Goal: Task Accomplishment & Management: Manage account settings

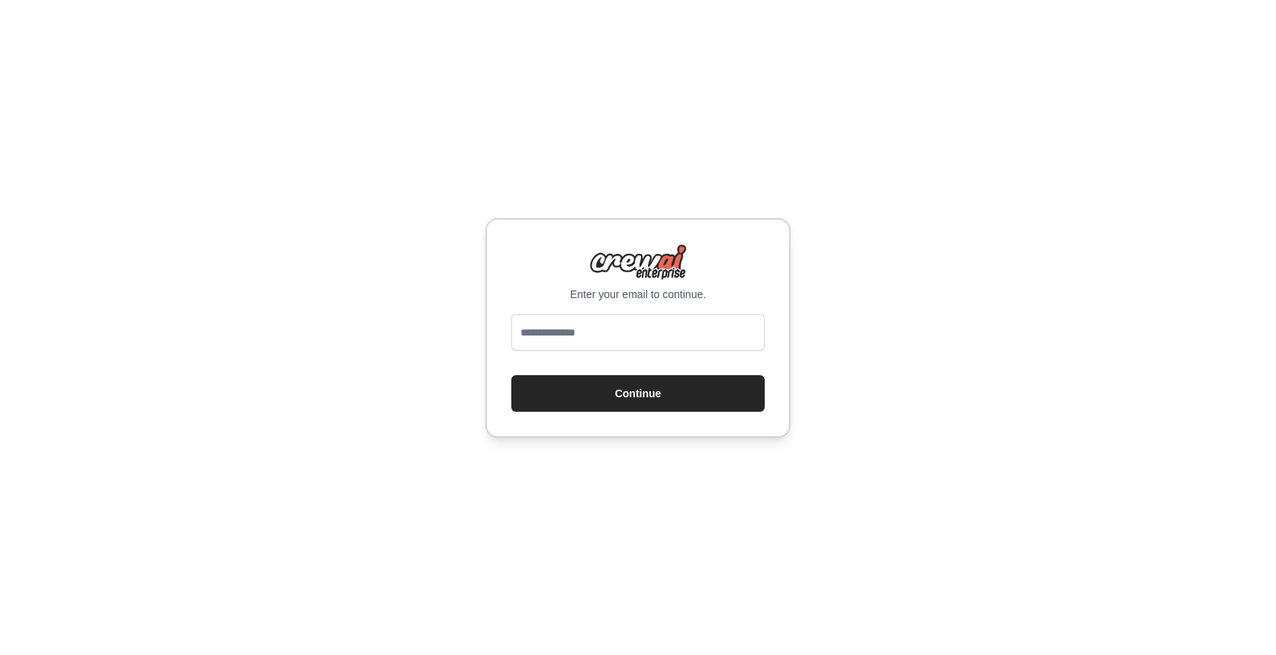
click at [587, 351] on div at bounding box center [637, 335] width 253 height 43
click at [587, 340] on input "email" at bounding box center [637, 332] width 253 height 37
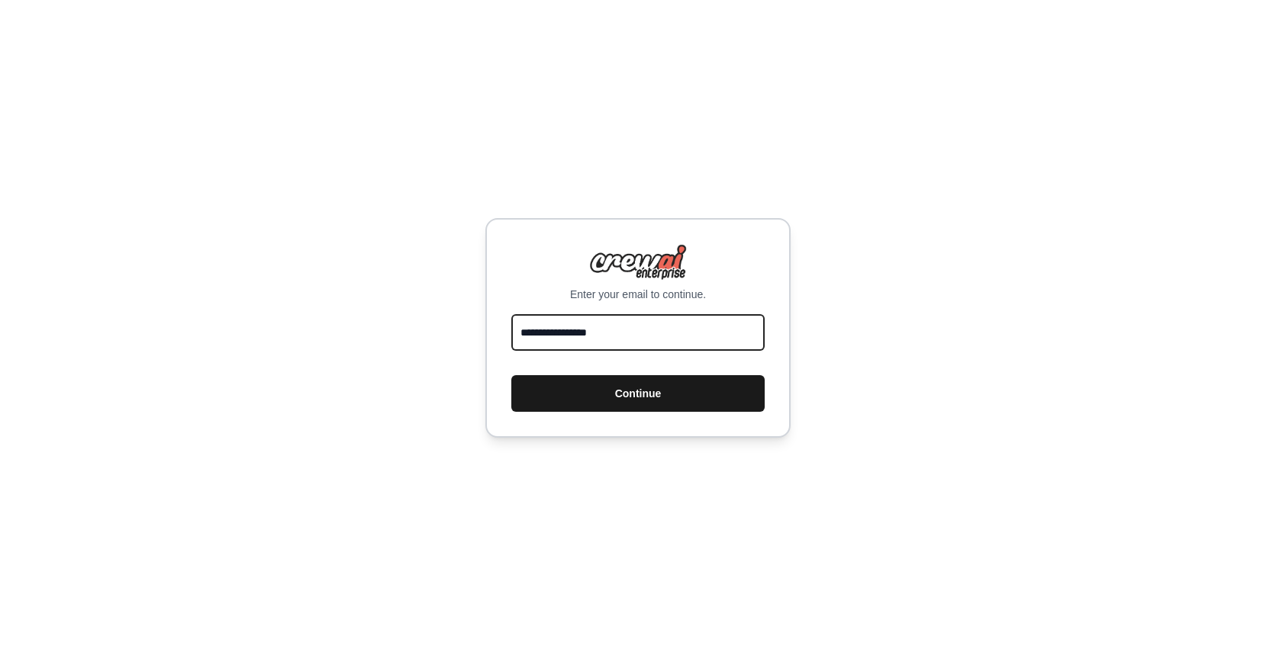
type input "**********"
click at [664, 377] on button "Continue" at bounding box center [637, 393] width 253 height 37
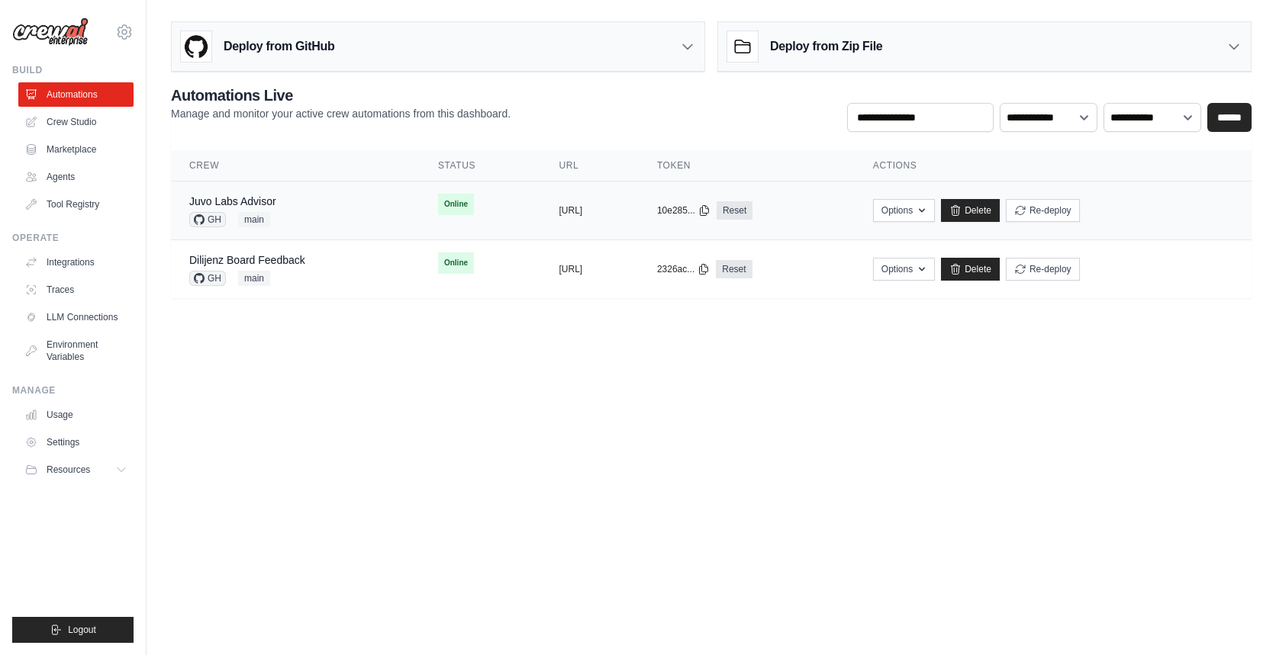
click at [314, 201] on div "Juvo Labs Advisor GH main" at bounding box center [295, 211] width 212 height 34
click at [265, 199] on link "Juvo Labs Advisor" at bounding box center [232, 201] width 87 height 12
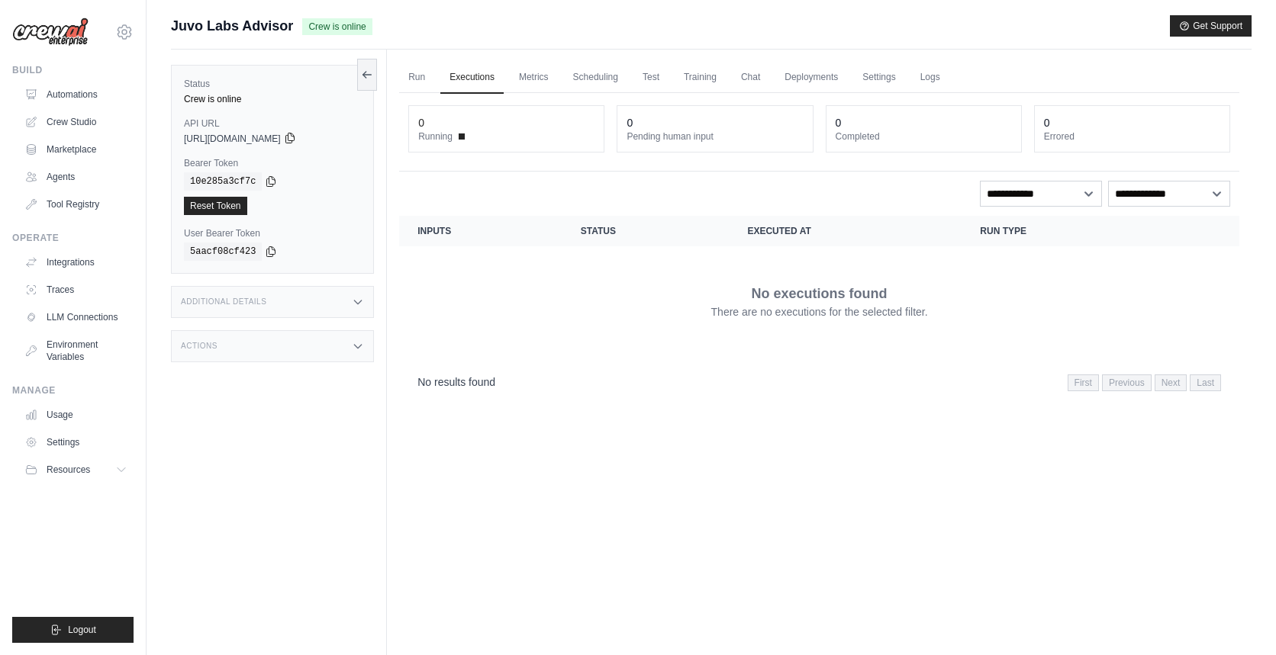
click at [296, 137] on icon at bounding box center [290, 138] width 12 height 12
click at [272, 179] on icon at bounding box center [271, 181] width 12 height 12
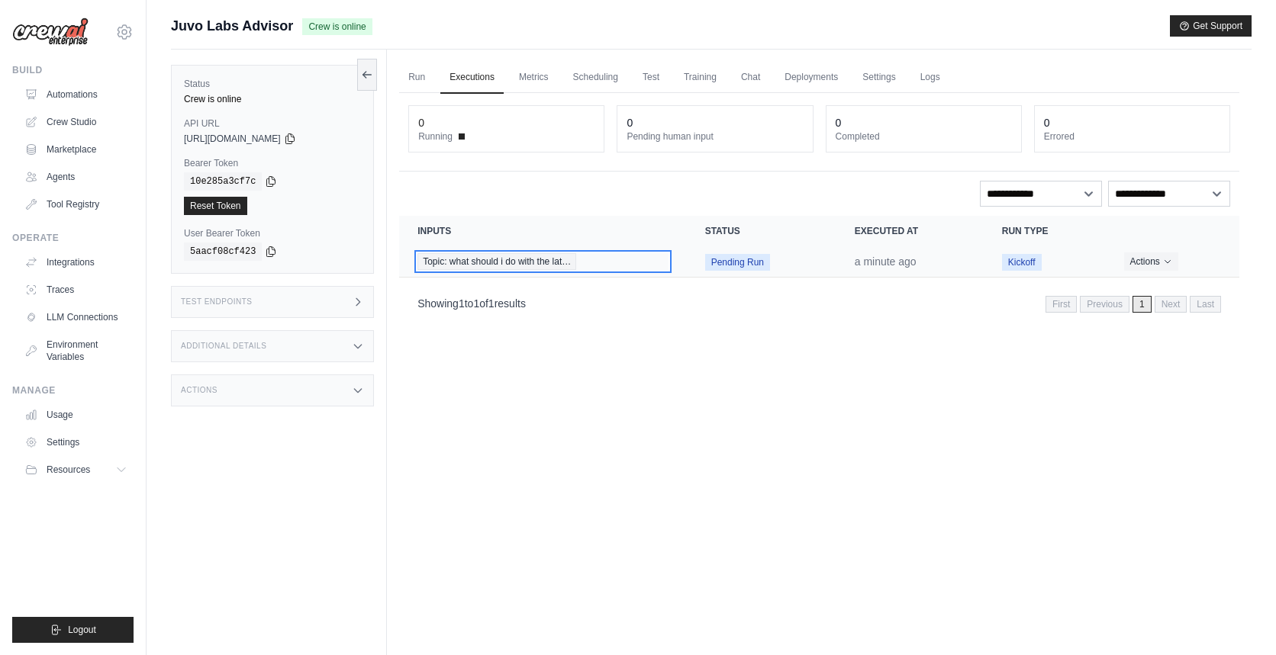
click at [503, 265] on span "Topic: what should i do with the lat…" at bounding box center [496, 261] width 159 height 17
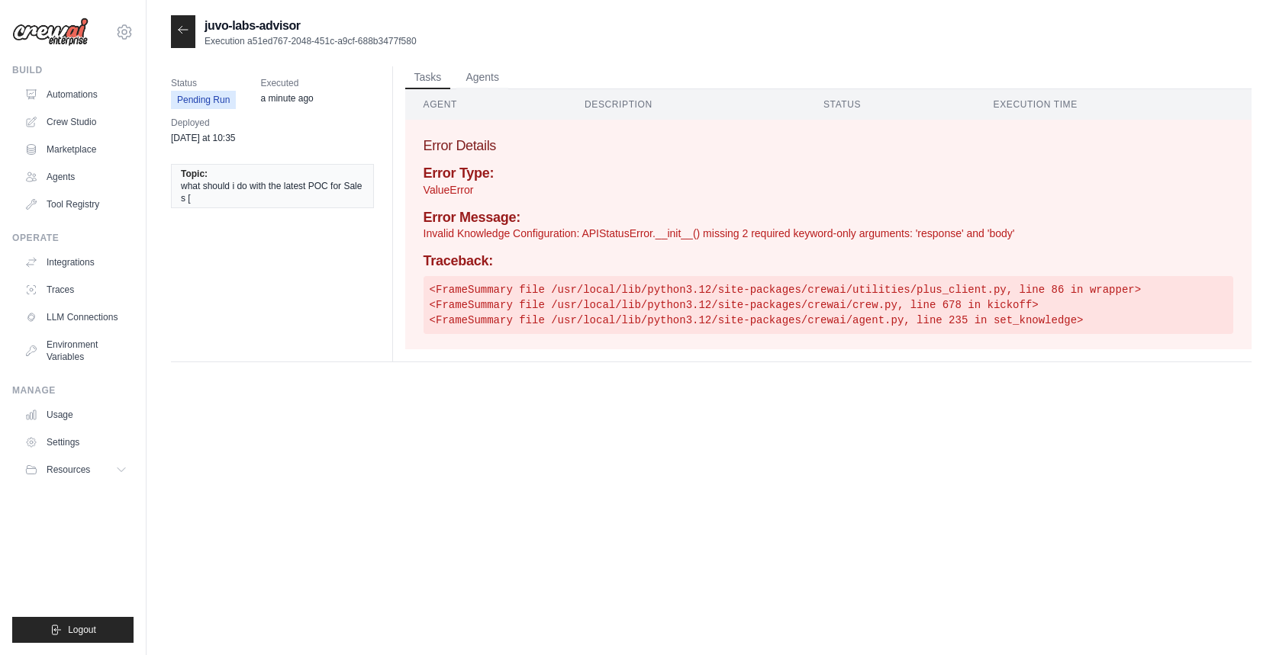
click at [186, 36] on icon at bounding box center [183, 30] width 12 height 12
click at [182, 27] on icon at bounding box center [183, 30] width 12 height 12
click at [66, 93] on link "Automations" at bounding box center [77, 94] width 115 height 24
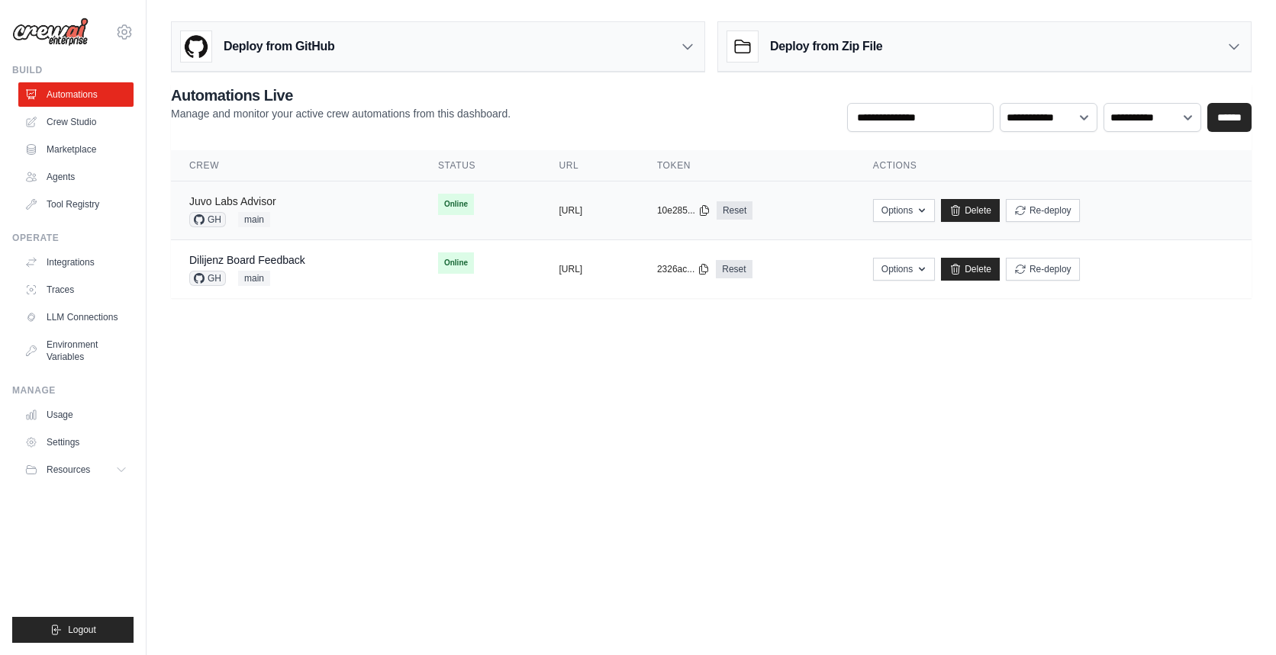
click at [253, 201] on link "Juvo Labs Advisor" at bounding box center [232, 201] width 87 height 12
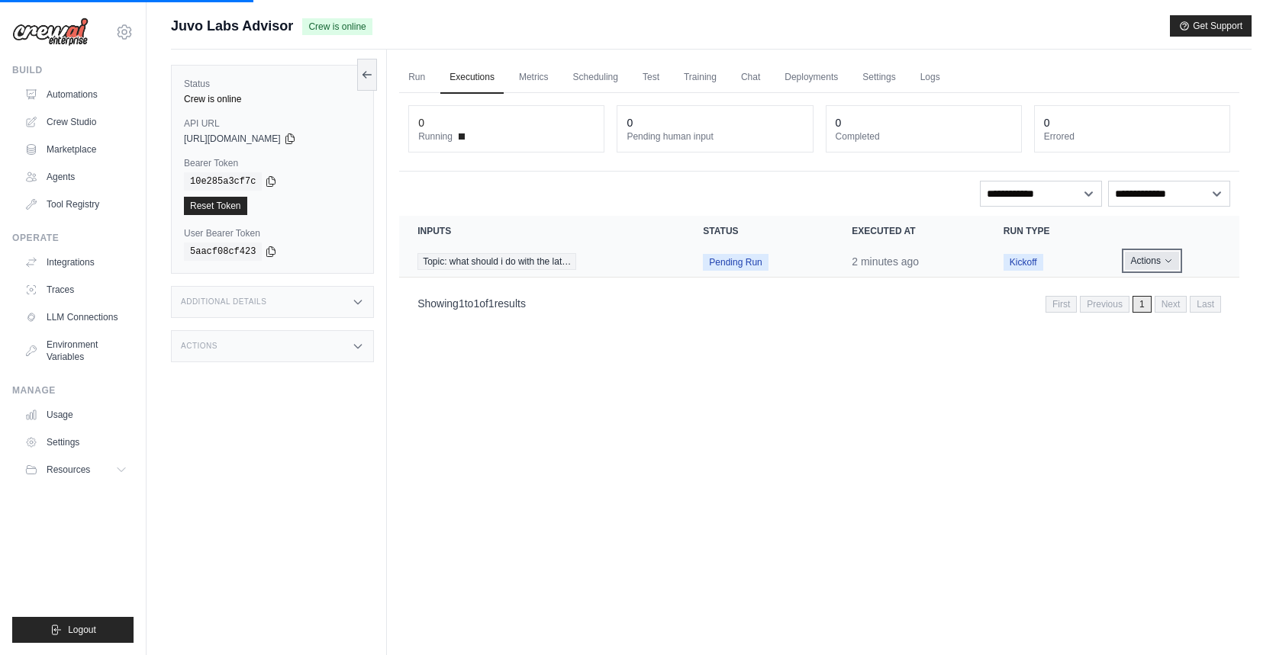
click at [1136, 255] on button "Actions" at bounding box center [1151, 261] width 54 height 18
click at [1142, 308] on button "Delete" at bounding box center [1172, 313] width 98 height 24
